Goal: Transaction & Acquisition: Purchase product/service

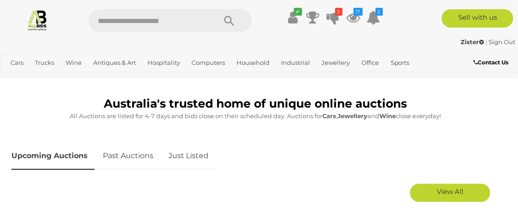
scroll to position [379, 0]
click at [183, 157] on link "Just Listed" at bounding box center [189, 155] width 54 height 27
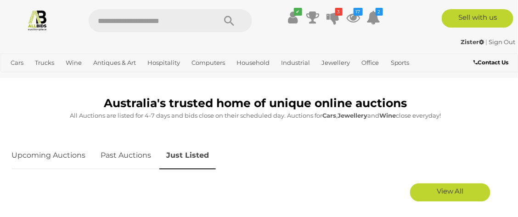
click at [450, 190] on span "View All" at bounding box center [450, 191] width 27 height 9
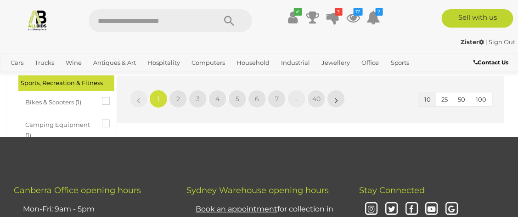
scroll to position [1686, 0]
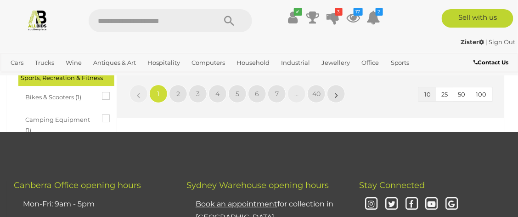
click at [461, 95] on span "50" at bounding box center [462, 94] width 7 height 7
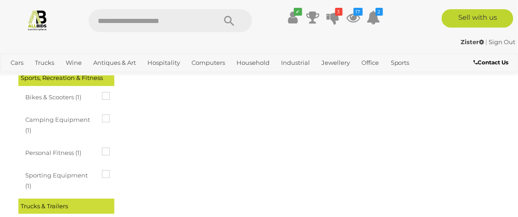
scroll to position [0, 0]
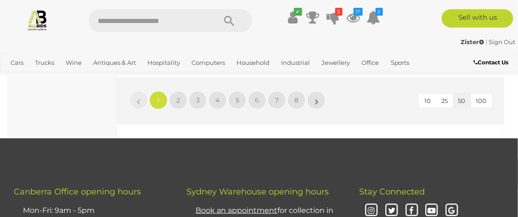
scroll to position [8173, 0]
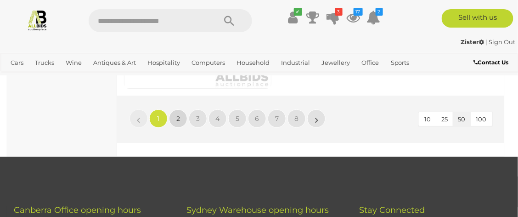
click at [178, 123] on span "2" at bounding box center [178, 118] width 4 height 8
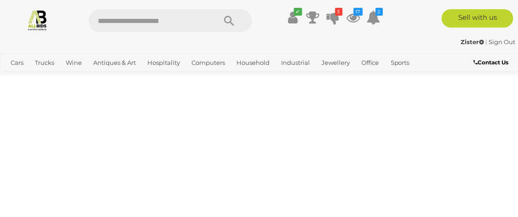
scroll to position [0, 0]
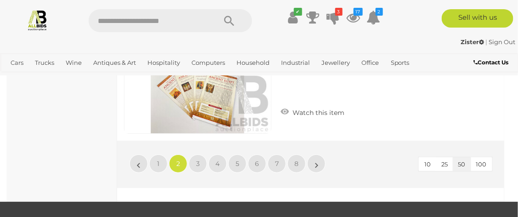
scroll to position [8118, 0]
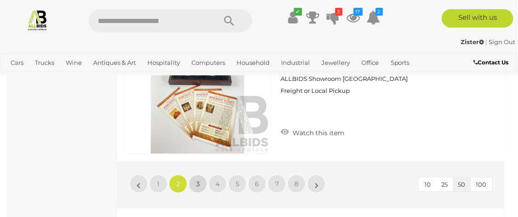
click at [199, 187] on span "3" at bounding box center [198, 184] width 4 height 8
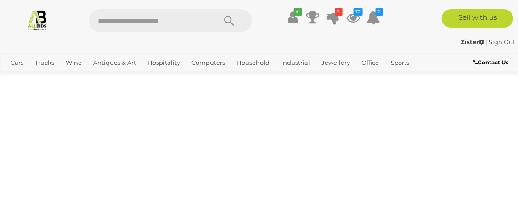
scroll to position [0, 0]
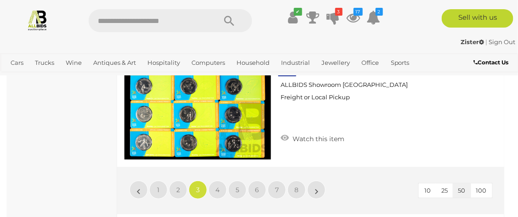
scroll to position [8191, 0]
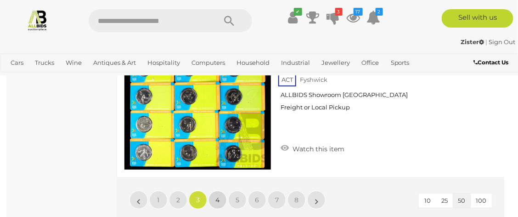
click at [216, 196] on span "4" at bounding box center [218, 200] width 4 height 8
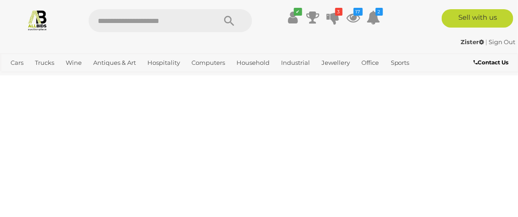
scroll to position [0, 0]
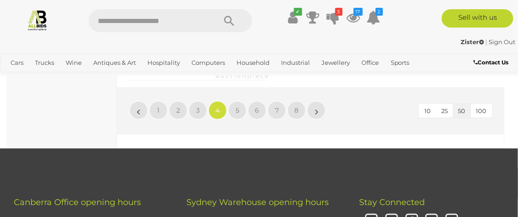
scroll to position [8173, 0]
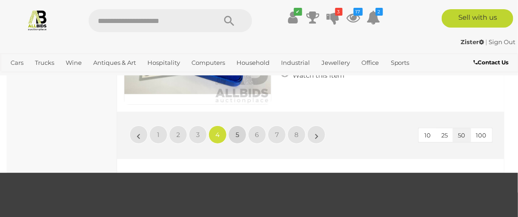
click at [237, 139] on span "5" at bounding box center [238, 134] width 4 height 8
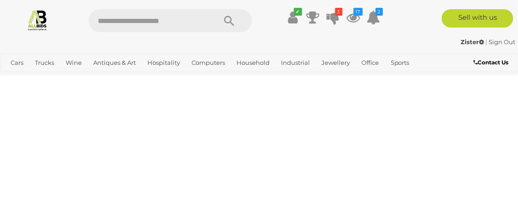
scroll to position [0, 0]
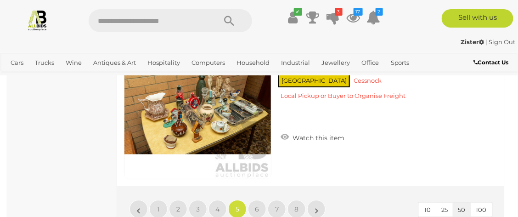
scroll to position [8136, 0]
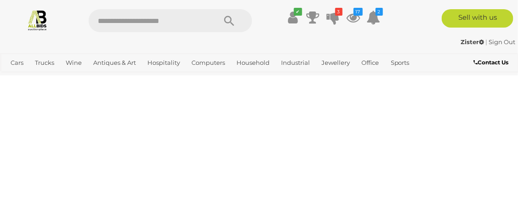
scroll to position [0, 0]
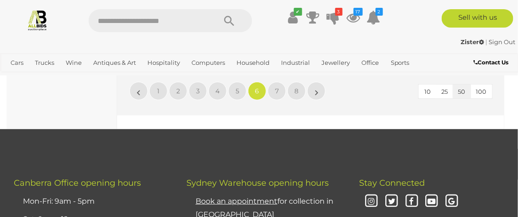
scroll to position [8173, 0]
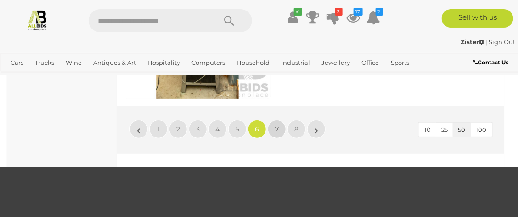
click at [277, 133] on span "7" at bounding box center [277, 129] width 4 height 8
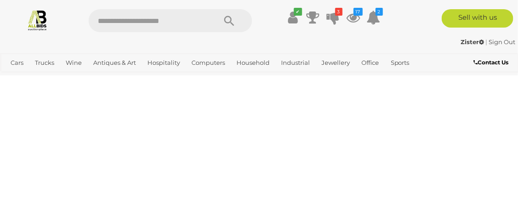
scroll to position [0, 0]
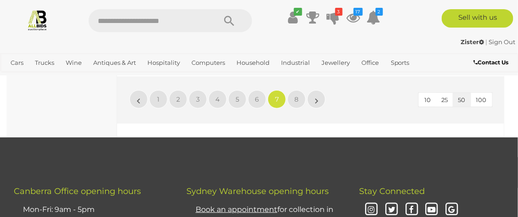
scroll to position [8173, 0]
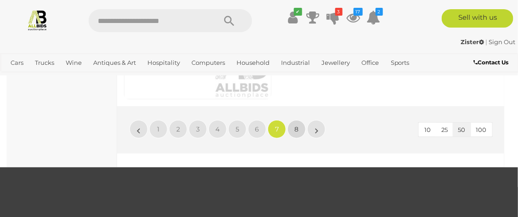
click at [295, 133] on span "8" at bounding box center [297, 129] width 4 height 8
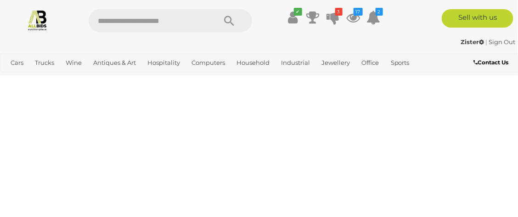
scroll to position [0, 0]
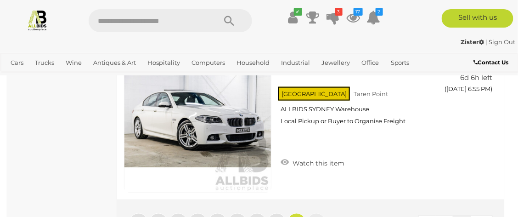
scroll to position [6725, 0]
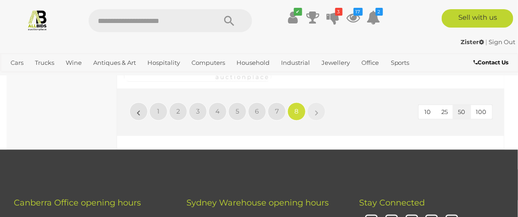
click at [34, 20] on img at bounding box center [38, 20] width 22 height 22
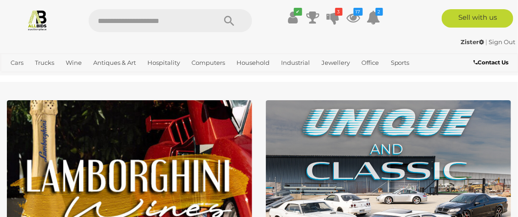
click at [354, 13] on icon "17" at bounding box center [358, 12] width 9 height 8
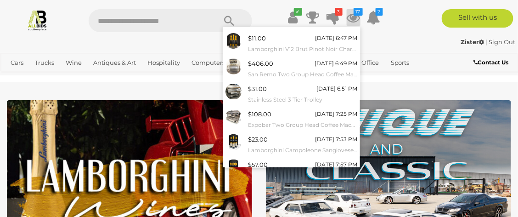
scroll to position [147, 0]
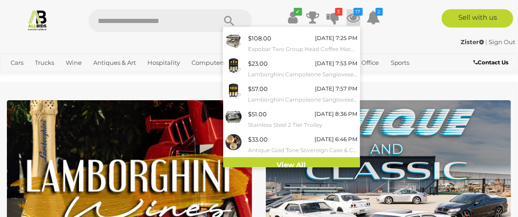
click at [300, 164] on link "View All" at bounding box center [291, 165] width 137 height 16
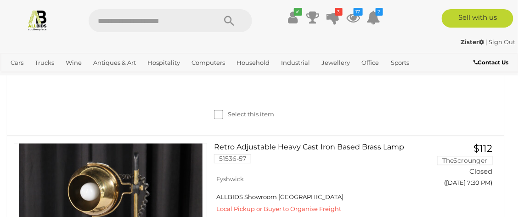
scroll to position [4215, 0]
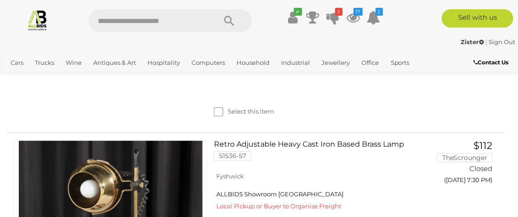
click at [38, 18] on img at bounding box center [38, 20] width 22 height 22
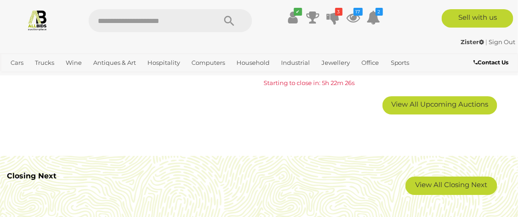
scroll to position [1605, 0]
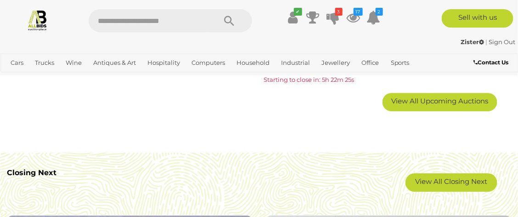
click at [452, 182] on link "View All Closing Next" at bounding box center [452, 182] width 92 height 18
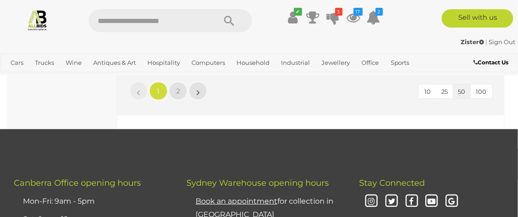
scroll to position [8118, 0]
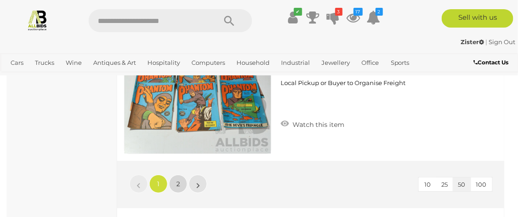
click at [170, 185] on link "2" at bounding box center [178, 184] width 18 height 18
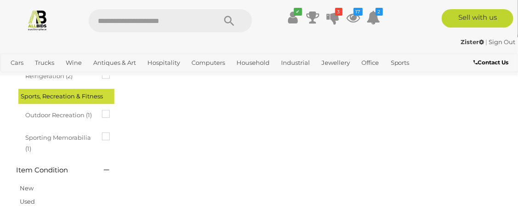
scroll to position [48, 0]
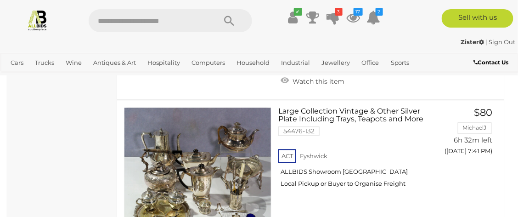
scroll to position [6040, 0]
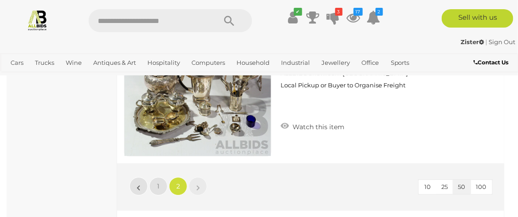
click at [45, 25] on img at bounding box center [38, 20] width 22 height 22
